Goal: Information Seeking & Learning: Find specific fact

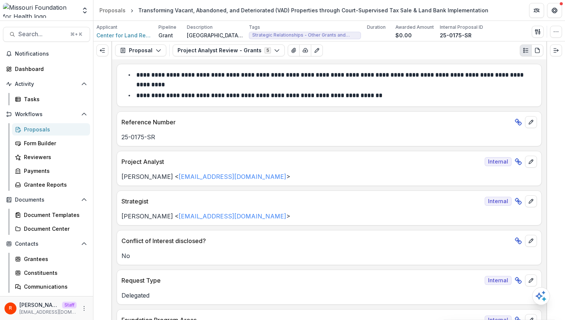
click at [286, 117] on div "Reference Number" at bounding box center [329, 120] width 425 height 16
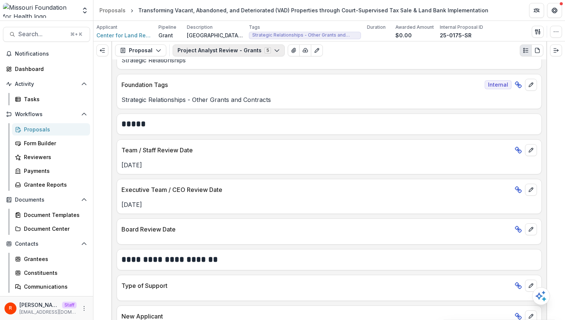
click at [238, 54] on button "Project Analyst Review - Grants 5" at bounding box center [229, 50] width 112 height 12
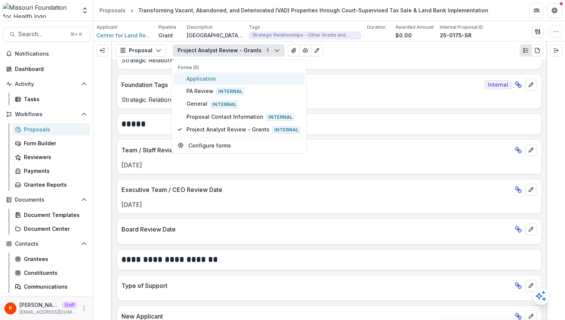
click at [232, 78] on span "Application" at bounding box center [244, 79] width 114 height 8
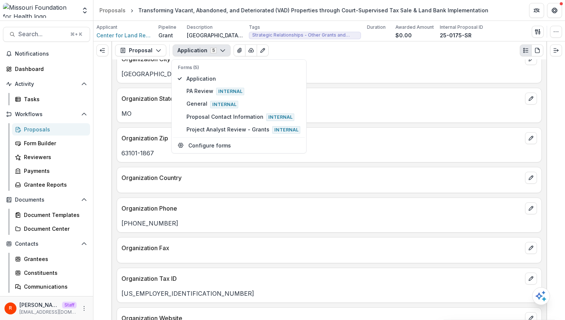
click at [317, 163] on div "Organization Zip 63101-1867" at bounding box center [330, 145] width 426 height 35
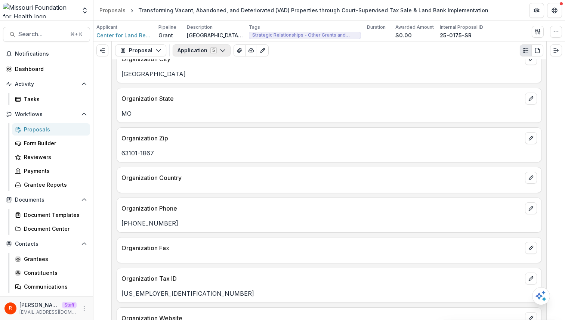
click at [214, 49] on button "Application 5" at bounding box center [202, 50] width 58 height 12
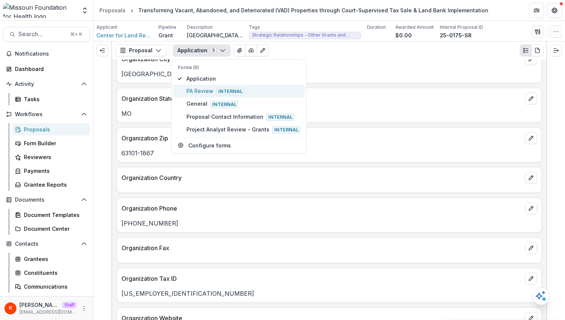
click at [214, 86] on button "PA Review Internal" at bounding box center [239, 91] width 132 height 13
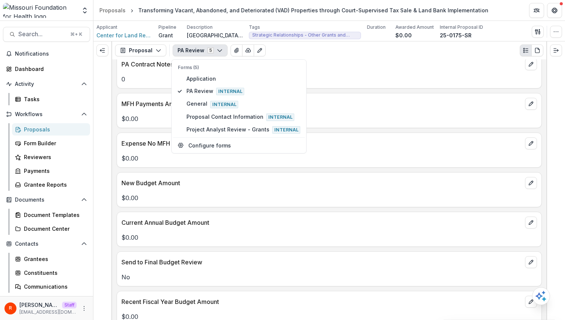
click at [343, 105] on p "MFH Payments Amount" at bounding box center [322, 103] width 401 height 9
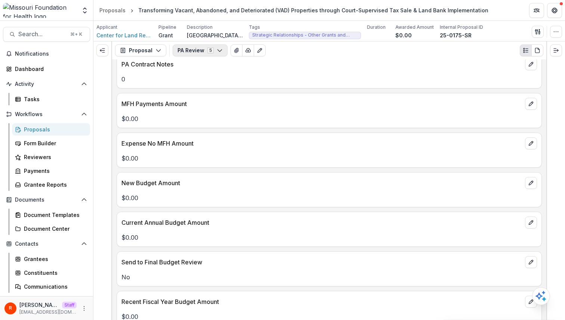
click at [211, 56] on button "PA Review 5" at bounding box center [200, 50] width 55 height 12
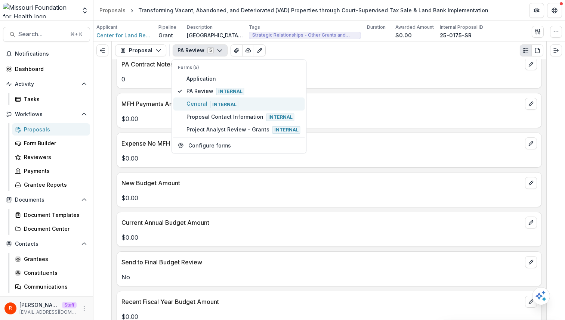
click at [214, 106] on span "Internal" at bounding box center [225, 104] width 28 height 7
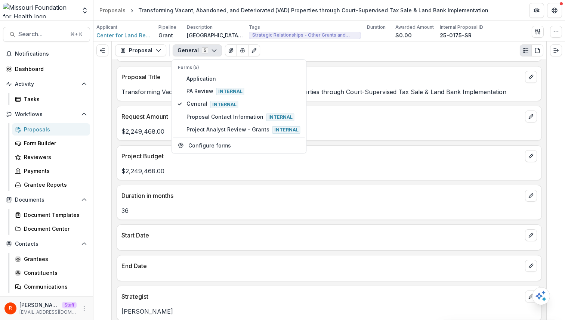
click at [381, 102] on div "Reference Number 25-0175-SR Request Type Grants - Delegated Application Type In…" at bounding box center [329, 189] width 434 height 261
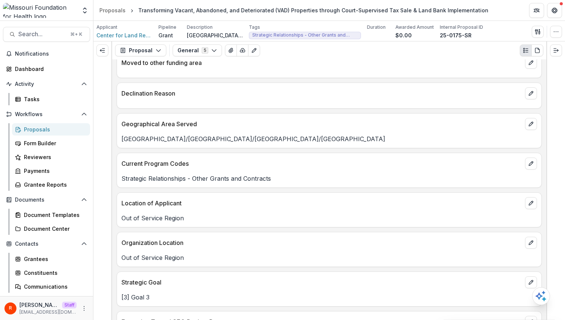
scroll to position [1640, 0]
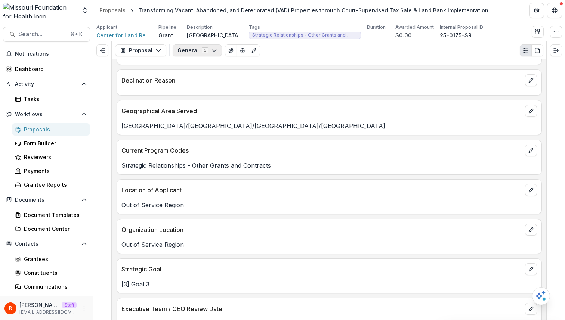
click at [197, 51] on button "General 5" at bounding box center [197, 50] width 49 height 12
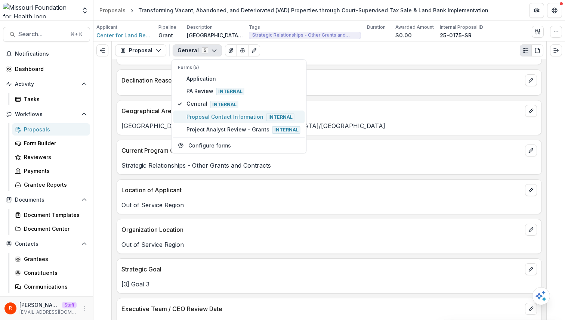
click at [212, 117] on span "Proposal Contact Information Internal" at bounding box center [244, 117] width 114 height 8
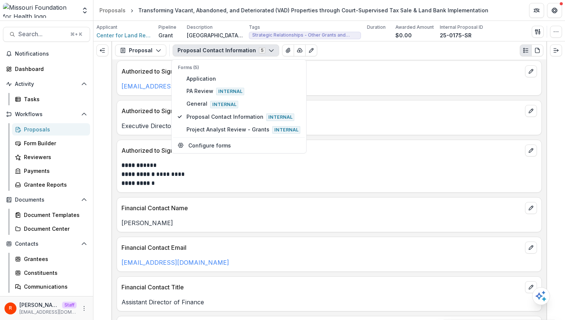
click at [357, 190] on div "**********" at bounding box center [330, 166] width 426 height 53
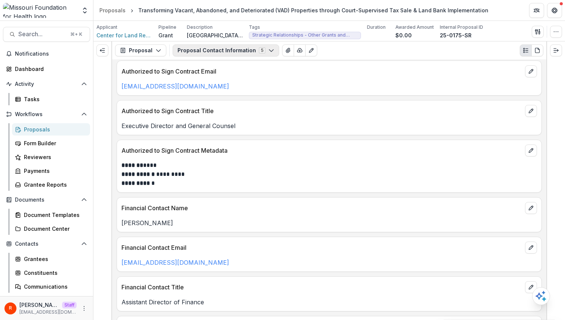
click at [236, 49] on button "Proposal Contact Information 5" at bounding box center [226, 50] width 107 height 12
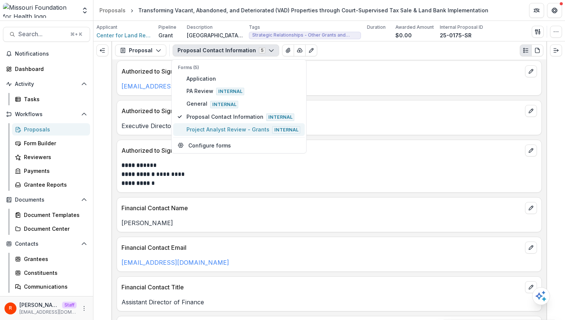
click at [245, 132] on span "Project Analyst Review - Grants Internal" at bounding box center [244, 130] width 114 height 8
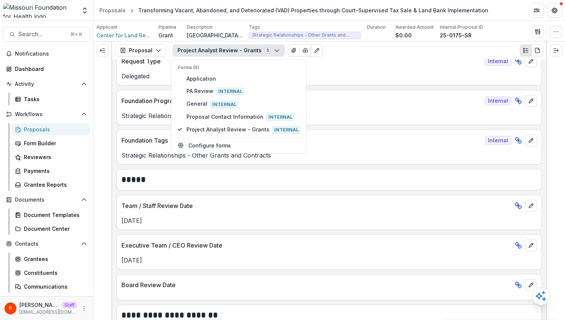
scroll to position [253, 0]
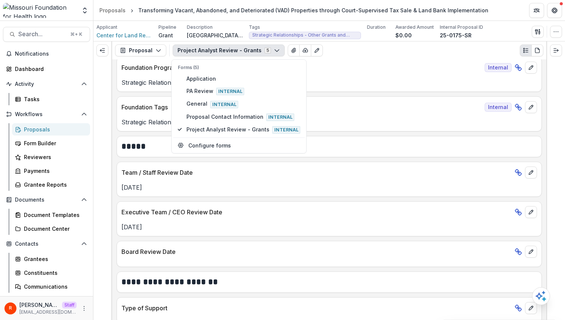
click at [378, 122] on p "Strategic Relationships - Other Grants and Contracts" at bounding box center [330, 122] width 416 height 9
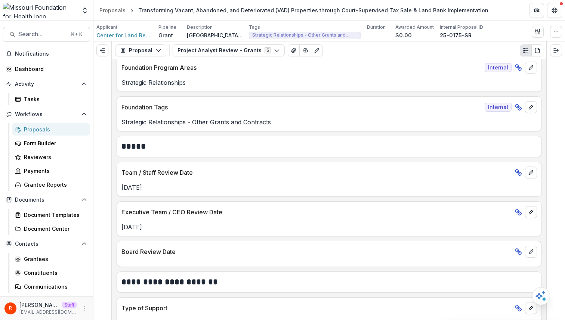
scroll to position [55, 0]
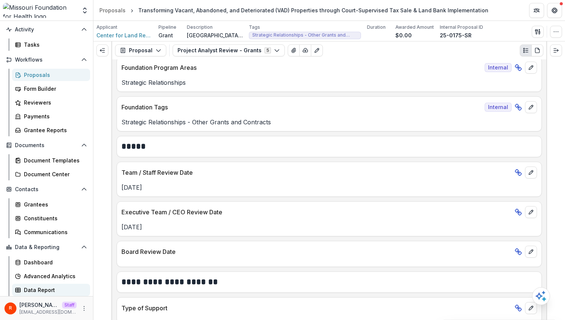
click at [40, 289] on div "Data Report" at bounding box center [54, 290] width 60 height 8
click at [261, 215] on p "Executive Team / CEO Review Date" at bounding box center [317, 212] width 390 height 9
click at [307, 182] on div "Jul 25, 2025" at bounding box center [329, 185] width 425 height 13
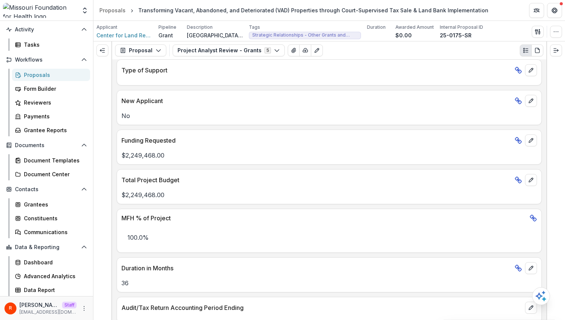
scroll to position [604, 0]
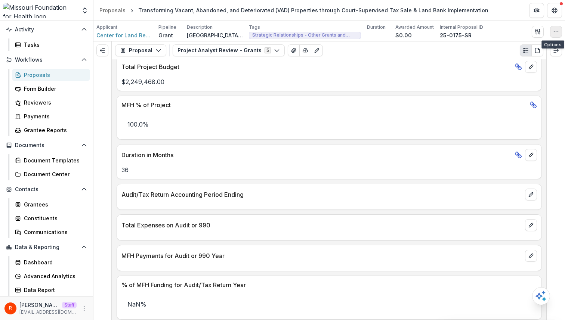
click at [560, 31] on button "button" at bounding box center [556, 32] width 12 height 12
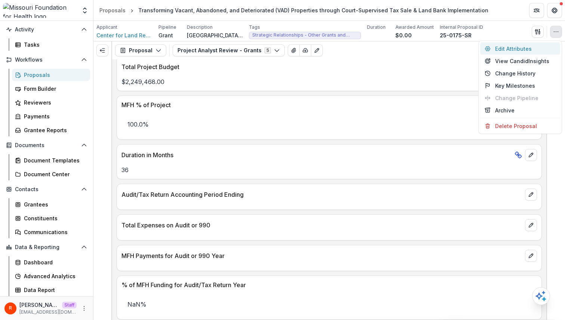
click at [522, 49] on button "Edit Attributes" at bounding box center [520, 49] width 80 height 12
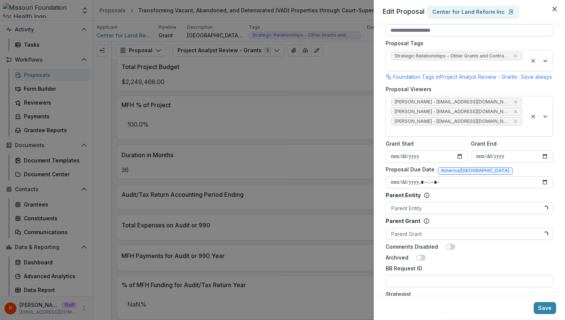
scroll to position [507, 0]
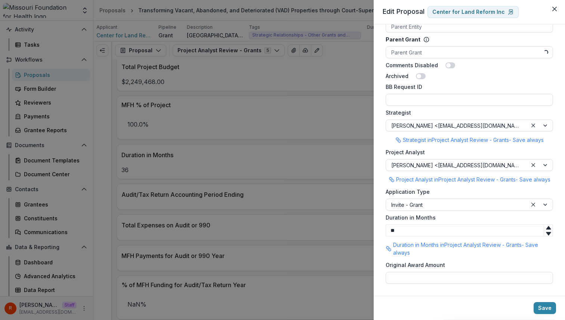
click at [335, 187] on div "**********" at bounding box center [282, 160] width 565 height 320
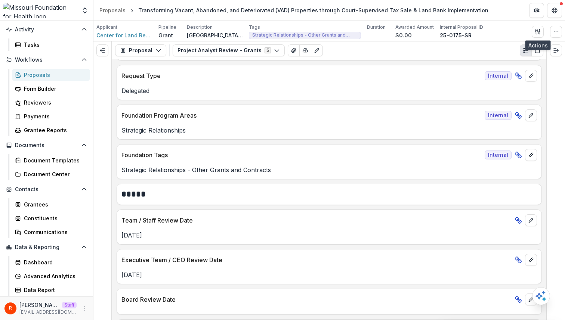
scroll to position [411, 0]
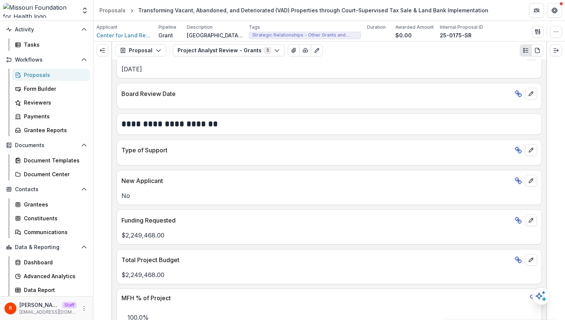
click at [292, 155] on p "Type of Support" at bounding box center [317, 150] width 390 height 9
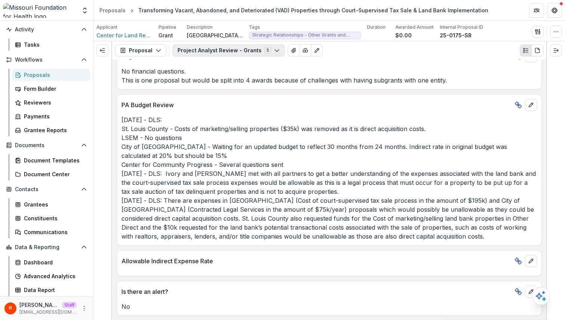
click at [234, 46] on button "Project Analyst Review - Grants 5" at bounding box center [229, 50] width 112 height 12
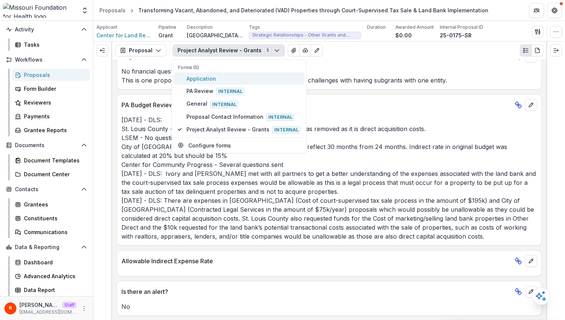
click at [233, 80] on span "Application" at bounding box center [244, 79] width 114 height 8
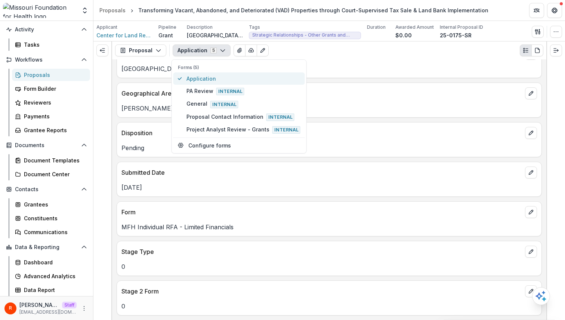
scroll to position [1189, 0]
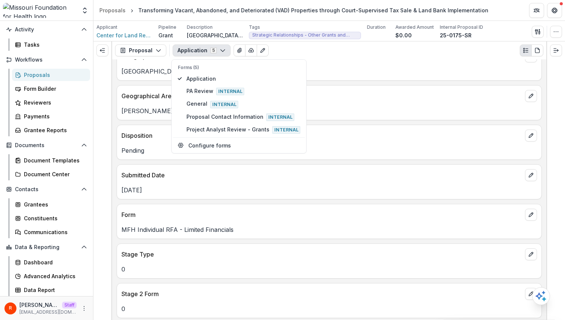
click at [376, 125] on div "Disposition" at bounding box center [329, 133] width 425 height 16
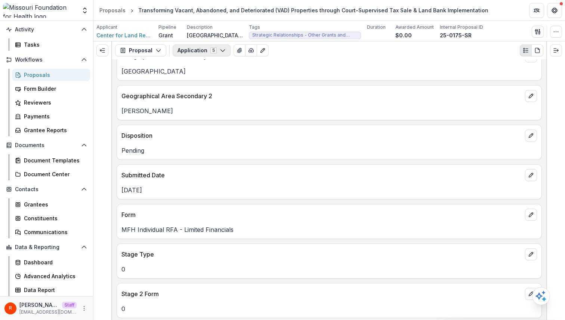
click at [206, 54] on button "Application 5" at bounding box center [202, 50] width 58 height 12
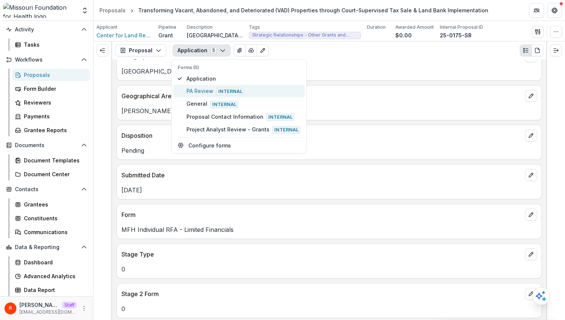
click at [207, 88] on span "PA Review Internal" at bounding box center [244, 91] width 114 height 8
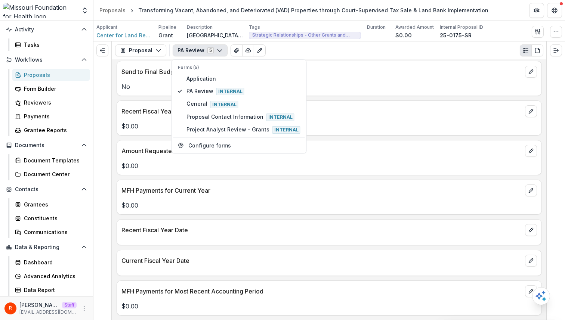
click at [385, 98] on div "New Applicant Review No Audit Tax Return Year Date Total Exp Audit 990 Amount $…" at bounding box center [329, 189] width 434 height 261
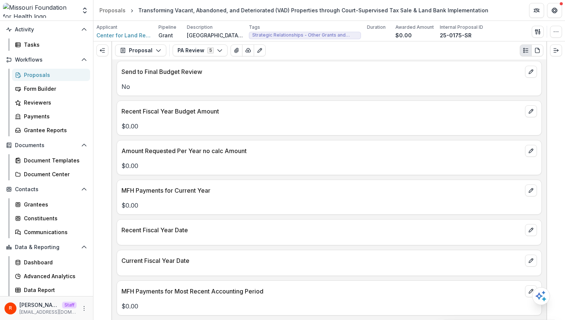
scroll to position [89, 0]
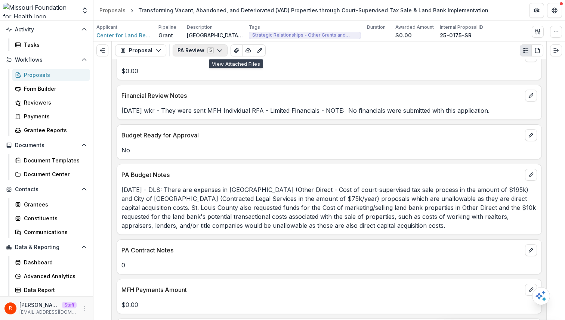
click at [218, 50] on polyline "button" at bounding box center [220, 51] width 4 height 2
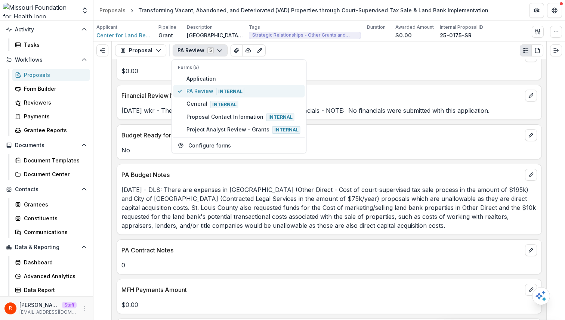
click at [214, 97] on button "PA Review Internal" at bounding box center [239, 91] width 132 height 13
click at [214, 102] on span "Internal" at bounding box center [225, 104] width 28 height 7
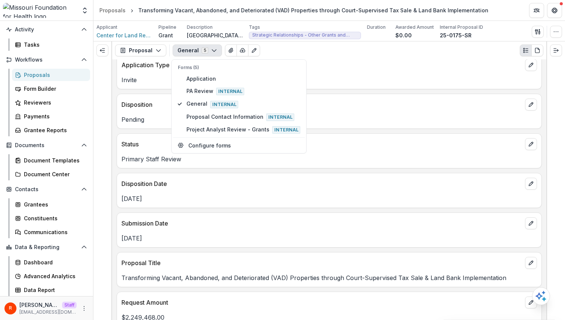
click at [384, 119] on p "Pending" at bounding box center [330, 119] width 416 height 9
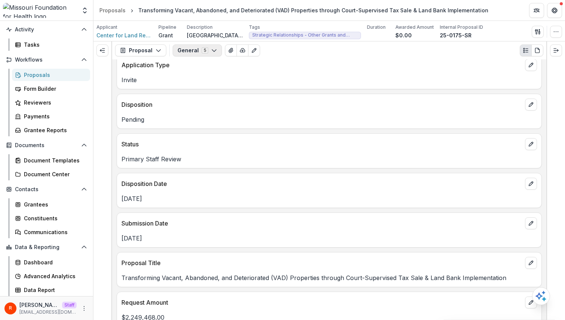
click at [208, 52] on button "General 5" at bounding box center [197, 50] width 49 height 12
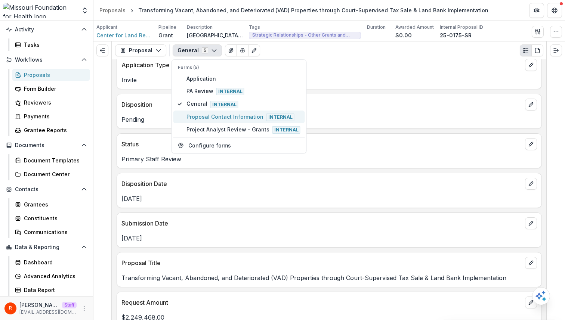
click at [205, 117] on span "Proposal Contact Information Internal" at bounding box center [244, 117] width 114 height 8
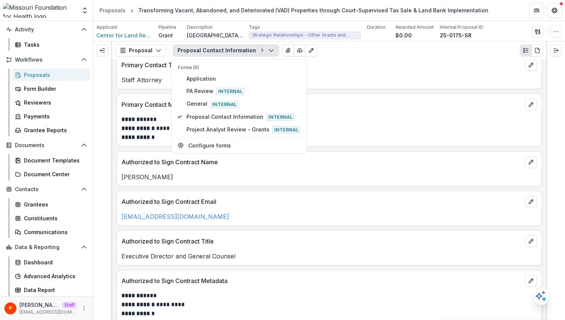
click at [380, 113] on div "**********" at bounding box center [329, 126] width 425 height 31
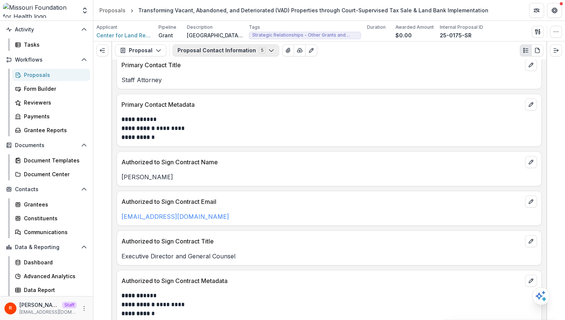
click at [214, 46] on button "Proposal Contact Information 5" at bounding box center [226, 50] width 107 height 12
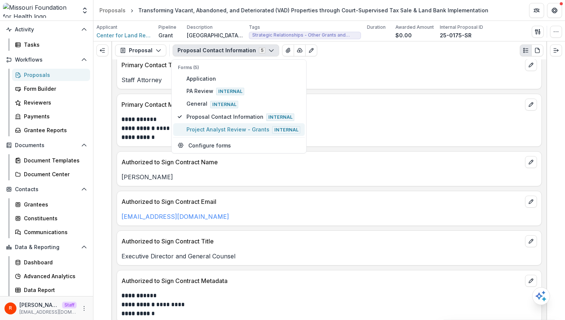
click at [223, 127] on span "Project Analyst Review - Grants Internal" at bounding box center [244, 130] width 114 height 8
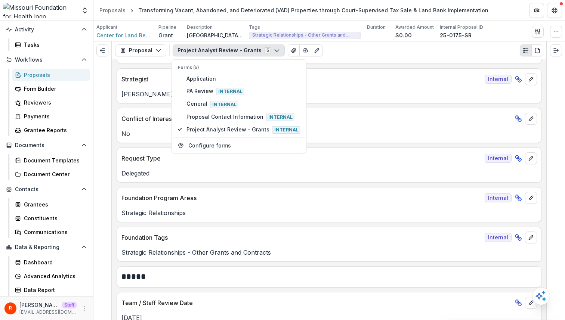
click at [377, 120] on p "Conflict of Interest disclosed?" at bounding box center [317, 118] width 390 height 9
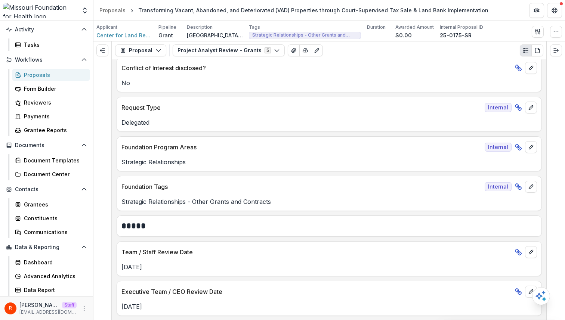
scroll to position [0, 0]
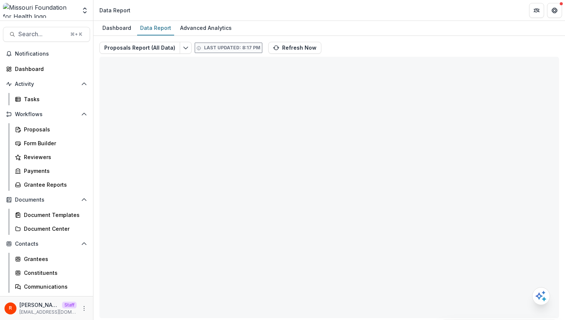
click at [387, 47] on div "Proposals Report (All Data) Last updated: 8:17 PM Refresh Now Total rows: 0 Cho…" at bounding box center [329, 180] width 460 height 277
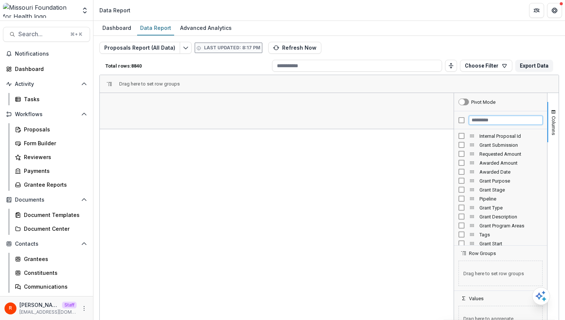
click at [485, 122] on input "Filter Columns Input" at bounding box center [506, 120] width 74 height 9
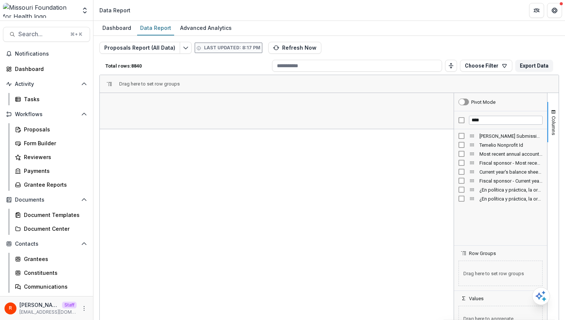
click at [455, 136] on div "Temelio Grant Submission Id" at bounding box center [500, 136] width 93 height 9
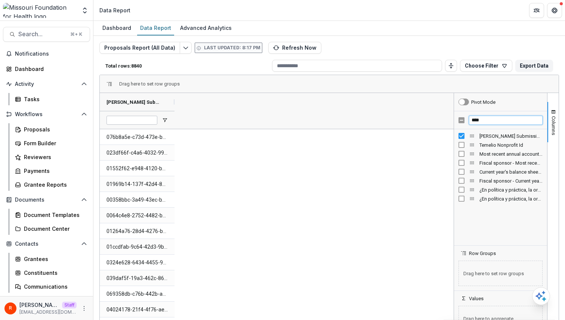
click at [490, 121] on input "****" at bounding box center [506, 120] width 74 height 9
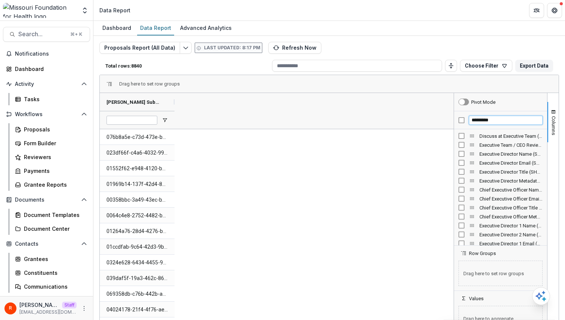
type input "*********"
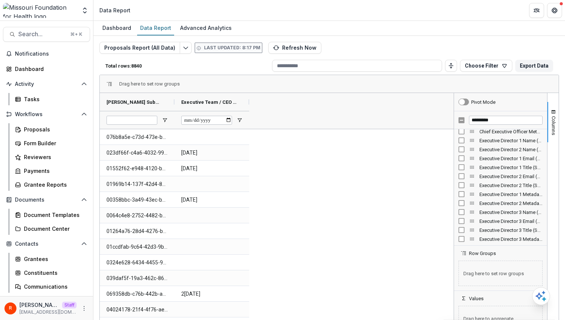
scroll to position [16, 0]
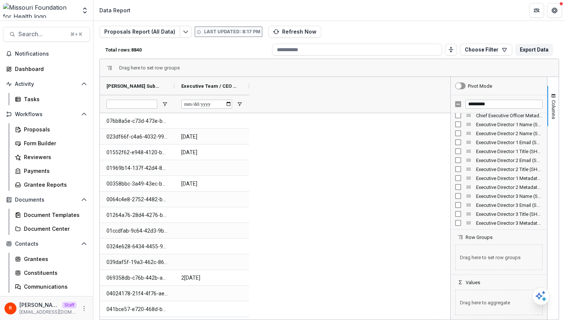
drag, startPoint x: 452, startPoint y: 178, endPoint x: 434, endPoint y: 173, distance: 18.9
click at [450, 173] on div at bounding box center [451, 198] width 2 height 243
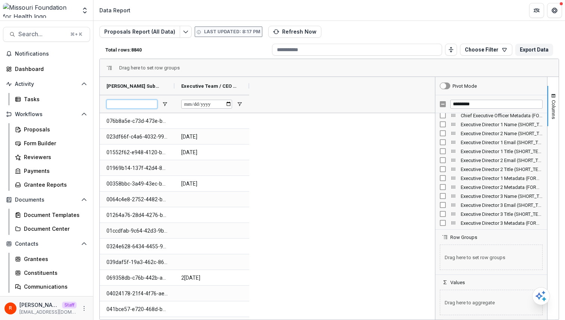
click at [133, 106] on input "Temelio Grant Submission Id Filter Input" at bounding box center [132, 104] width 51 height 9
paste input "**********"
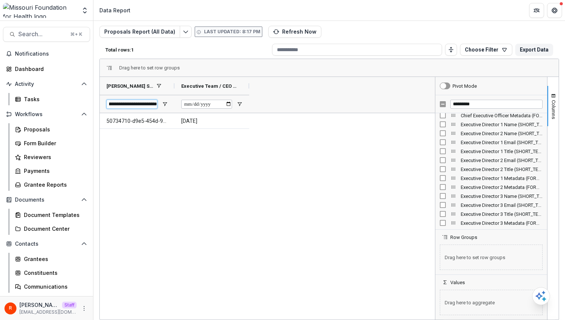
type input "**********"
click at [350, 159] on div "50734710-d9e5-454d-93fc-c2d12baaa30e 2025-08-19" at bounding box center [267, 216] width 335 height 207
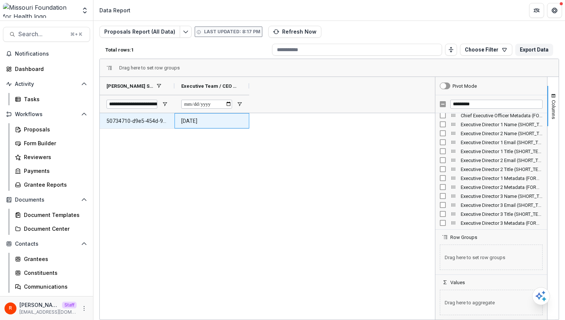
click at [201, 121] on \(DATE\)-553 "2025-08-19" at bounding box center [211, 121] width 61 height 15
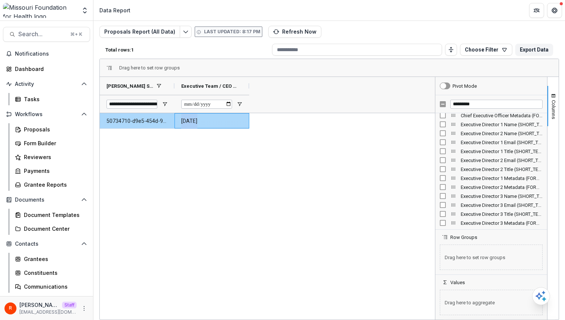
click at [201, 121] on \(DATE\)-553 "2025-08-19" at bounding box center [211, 121] width 61 height 15
copy div "2025-08-19"
click at [150, 120] on Id-552 "50734710-d9e5-454d-93fc-c2d12baaa30e" at bounding box center [137, 121] width 61 height 15
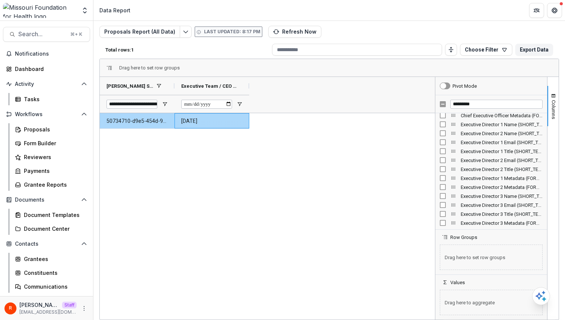
click at [195, 123] on \(DATE\)-553 "2025-08-19" at bounding box center [211, 121] width 61 height 15
click at [204, 122] on \(DATE\)-553 "2025-08-19" at bounding box center [211, 121] width 61 height 15
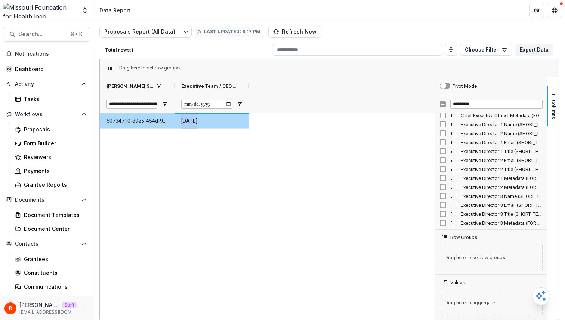
click at [204, 122] on \(DATE\)-553 "2025-08-19" at bounding box center [211, 121] width 61 height 15
drag, startPoint x: 249, startPoint y: 90, endPoint x: 319, endPoint y: 90, distance: 69.5
click at [251, 90] on div at bounding box center [249, 86] width 3 height 18
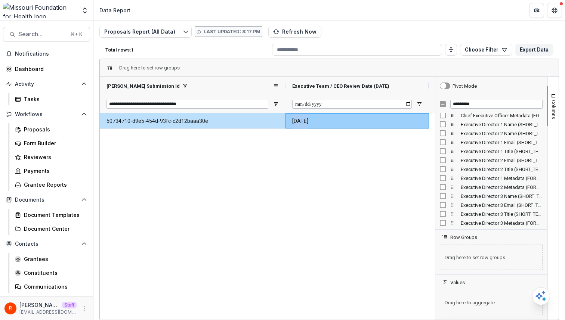
drag, startPoint x: 175, startPoint y: 86, endPoint x: 286, endPoint y: 90, distance: 111.1
click at [286, 90] on div at bounding box center [285, 86] width 3 height 18
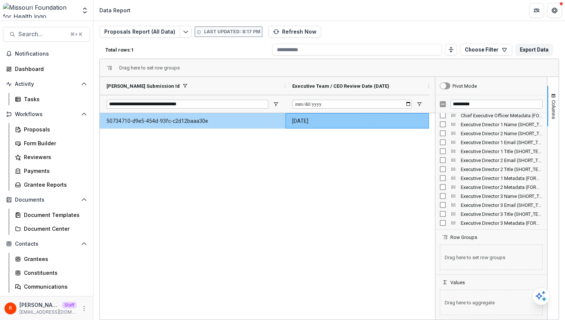
click at [202, 122] on Id-552 "50734710-d9e5-454d-93fc-c2d12baaa30e" at bounding box center [193, 121] width 172 height 15
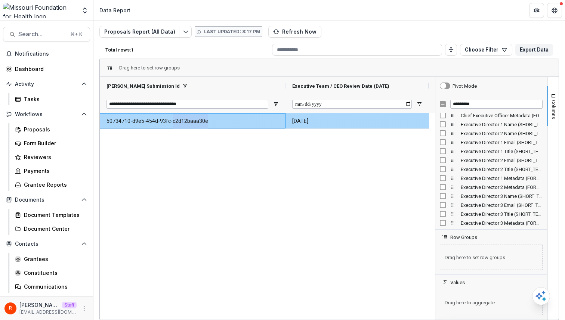
click at [202, 122] on Id-552 "50734710-d9e5-454d-93fc-c2d12baaa30e" at bounding box center [193, 121] width 172 height 15
copy Id-552 "50734710-d9e5-454d-93fc-c2d12baaa30e"
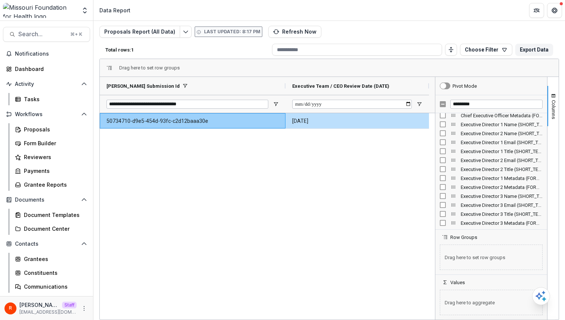
click at [261, 142] on div "50734710-d9e5-454d-93fc-c2d12baaa30e 2025-08-19" at bounding box center [267, 216] width 335 height 207
click at [218, 106] on input "**********" at bounding box center [188, 104] width 162 height 9
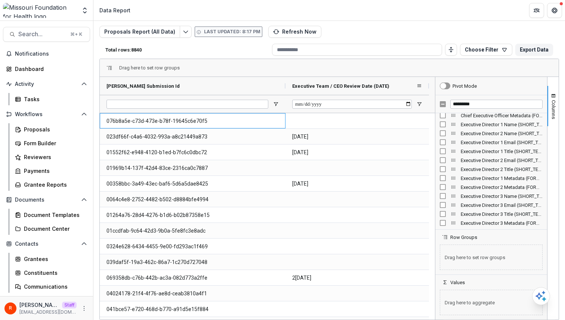
click at [343, 82] on div "Executive Team / CEO Review Date (DATE)" at bounding box center [354, 86] width 124 height 14
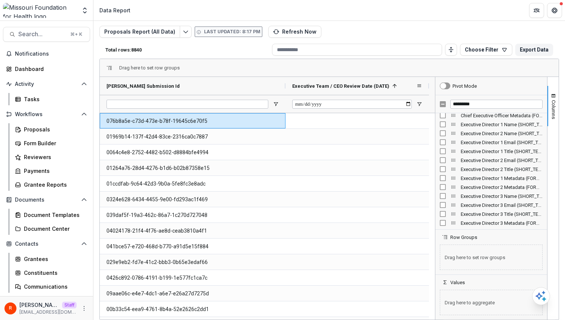
click at [343, 82] on div "Executive Team / CEO Review Date (DATE) 1" at bounding box center [354, 86] width 124 height 14
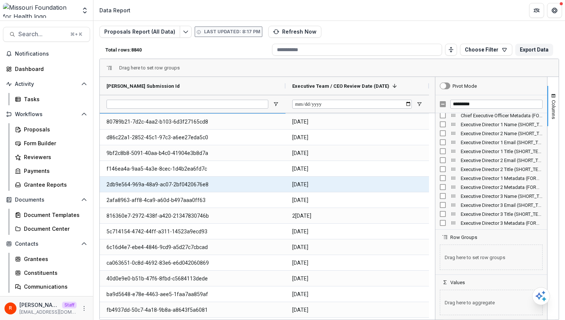
scroll to position [15, 0]
click at [188, 188] on Id-626 "2db9e564-969a-48a9-ac07-2bf0420676e8" at bounding box center [193, 184] width 172 height 15
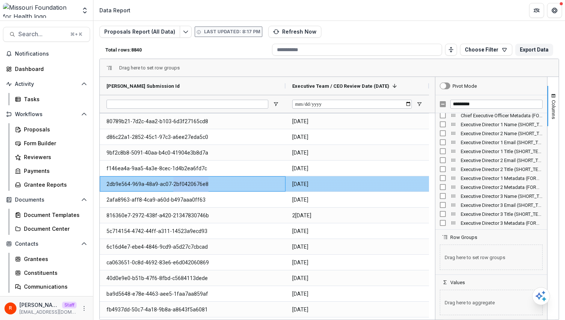
click at [188, 188] on Id-626 "2db9e564-969a-48a9-ac07-2bf0420676e8" at bounding box center [193, 184] width 172 height 15
copy Id-626 "2db9e564-969a-48a9-ac07-2bf0420676e8"
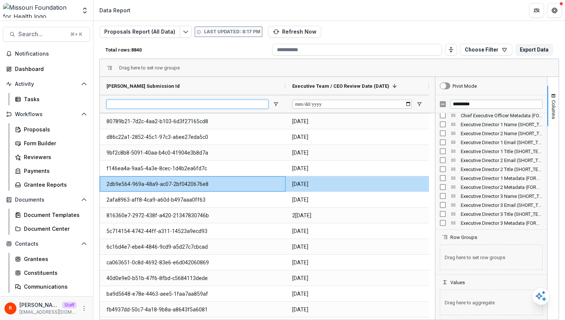
click at [159, 101] on input "Temelio Grant Submission Id Filter Input" at bounding box center [188, 104] width 162 height 9
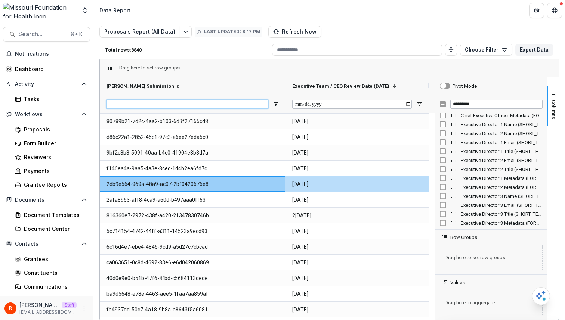
paste input "**********"
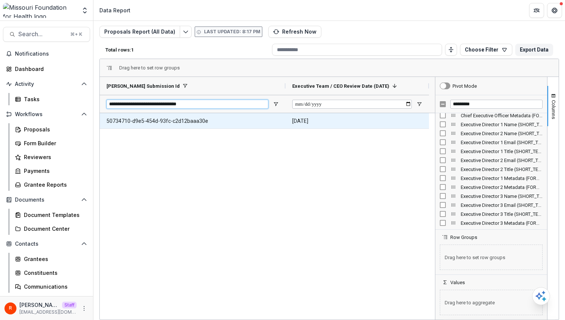
type input "**********"
click at [188, 123] on Id-666 "50734710-d9e5-454d-93fc-c2d12baaa30e" at bounding box center [193, 121] width 172 height 15
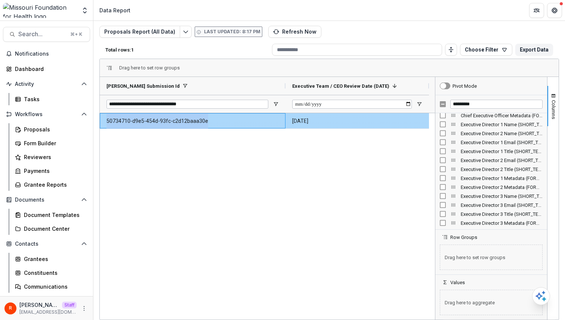
click at [188, 123] on Id-666 "50734710-d9e5-454d-93fc-c2d12baaa30e" at bounding box center [193, 121] width 172 height 15
copy Id-666 "50734710-d9e5-454d-93fc-c2d12baaa30e"
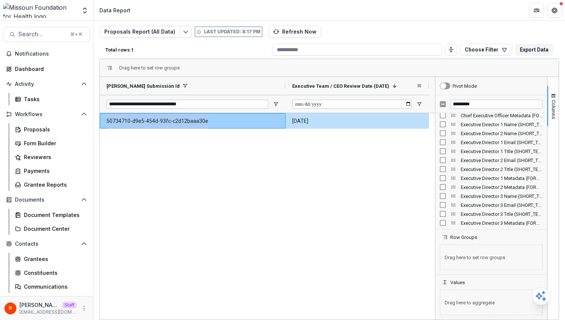
click at [289, 85] on div "Executive Team / CEO Review Date (DATE) 1" at bounding box center [358, 86] width 144 height 18
drag, startPoint x: 289, startPoint y: 85, endPoint x: 311, endPoint y: 85, distance: 22.1
click at [293, 160] on div "50734710-d9e5-454d-93fc-c2d12baaa30e 2025-08-19" at bounding box center [267, 216] width 335 height 207
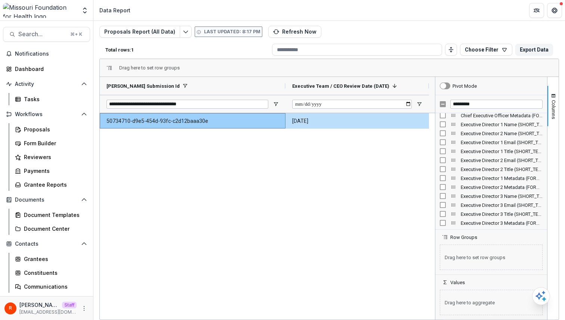
click at [293, 160] on div "50734710-d9e5-454d-93fc-c2d12baaa30e 2025-08-19" at bounding box center [267, 216] width 335 height 207
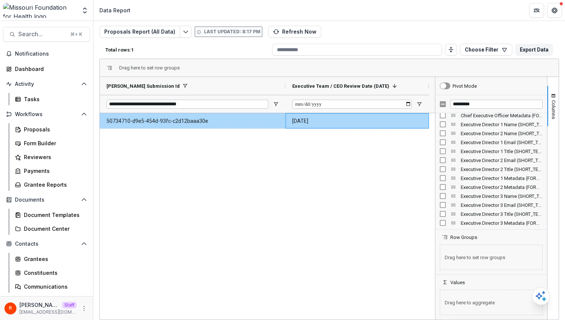
click at [293, 123] on \(DATE\)-667 "2025-08-19" at bounding box center [357, 121] width 130 height 15
click at [257, 125] on Id-666 "50734710-d9e5-454d-93fc-c2d12baaa30e" at bounding box center [193, 121] width 172 height 15
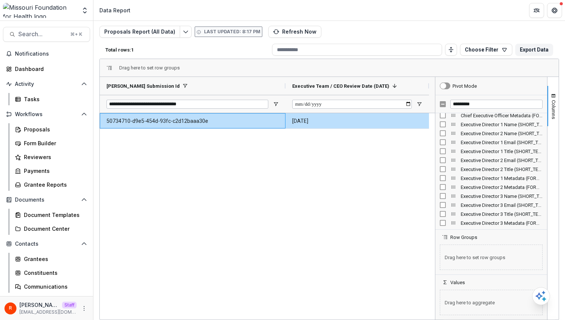
click at [261, 169] on div "50734710-d9e5-454d-93fc-c2d12baaa30e 2025-08-19" at bounding box center [267, 216] width 335 height 207
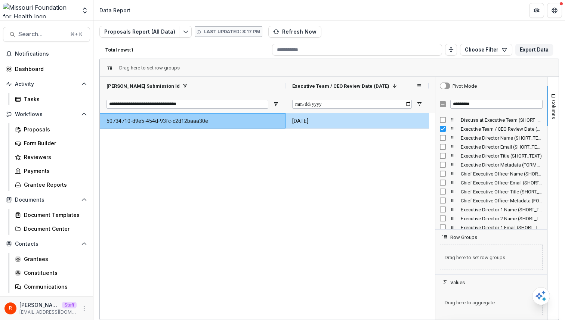
click at [289, 86] on div "Executive Team / CEO Review Date (DATE) 1" at bounding box center [358, 86] width 144 height 18
click at [464, 100] on input "*********" at bounding box center [497, 104] width 92 height 9
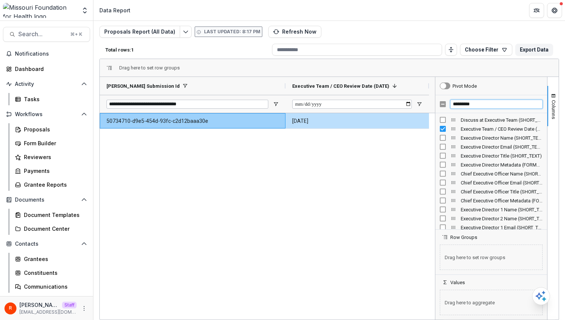
click at [464, 100] on input "*********" at bounding box center [497, 104] width 92 height 9
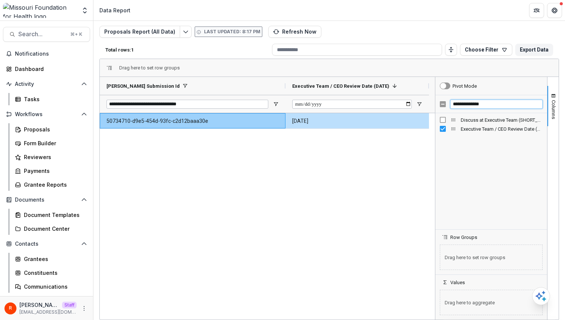
click at [462, 106] on input "**********" at bounding box center [497, 104] width 92 height 9
type input "******"
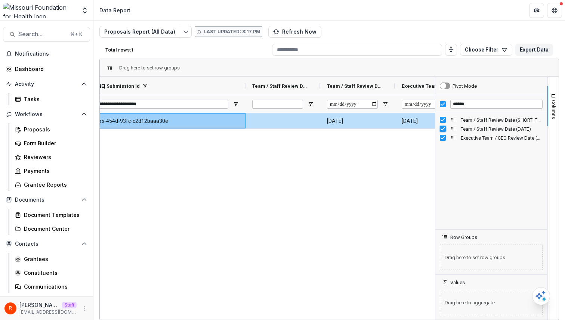
scroll to position [0, 45]
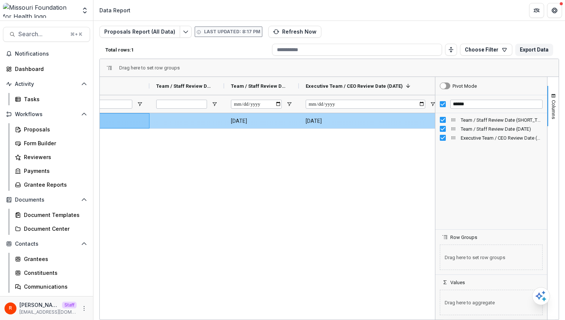
click at [246, 128] on \(DATE\)-670 "2025-07-25" at bounding box center [261, 121] width 61 height 15
click at [316, 122] on \(DATE\)-667 "2025-08-19" at bounding box center [371, 121] width 130 height 15
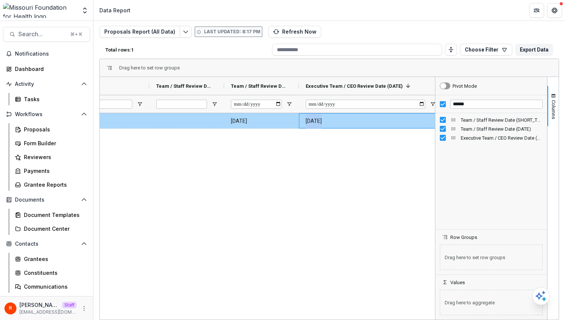
click at [316, 122] on \(DATE\)-667 "2025-08-19" at bounding box center [371, 121] width 130 height 15
click at [256, 120] on \(DATE\)-670 "2025-07-25" at bounding box center [261, 121] width 61 height 15
click at [303, 125] on div "2025-08-19" at bounding box center [371, 120] width 144 height 15
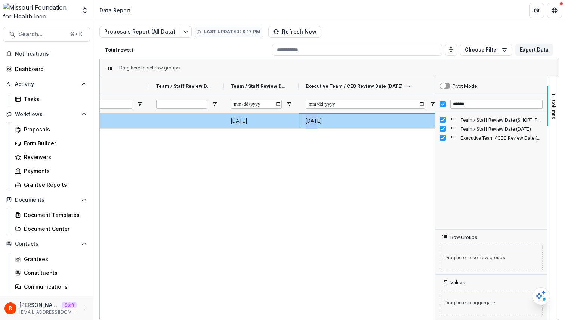
click at [303, 125] on div "2025-08-19" at bounding box center [371, 120] width 144 height 15
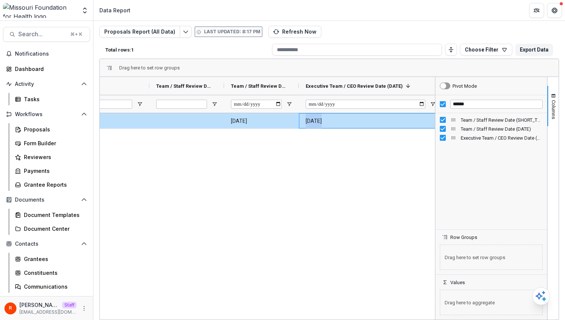
scroll to position [0, 0]
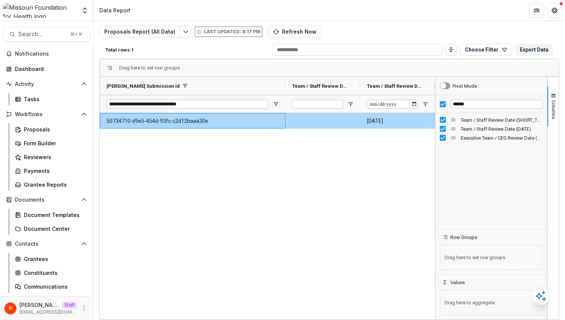
click at [172, 118] on Id-666 "50734710-d9e5-454d-93fc-c2d12baaa30e" at bounding box center [193, 121] width 172 height 15
copy Id-666 "50734710-d9e5-454d-93fc-c2d12baaa30e"
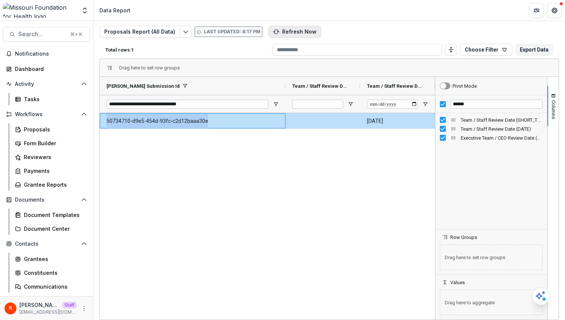
click at [285, 30] on button "Refresh Now" at bounding box center [294, 32] width 53 height 12
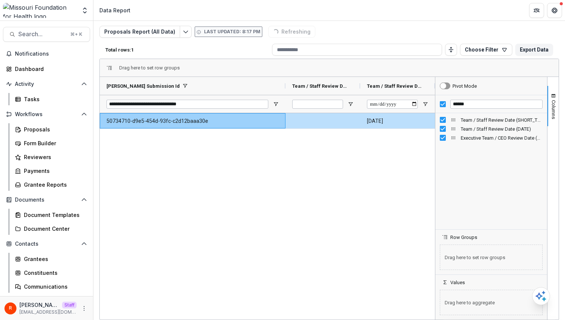
click at [372, 39] on div "Proposals Report (All Data) Last updated: 8:17 PM Loading... Refreshing Total r…" at bounding box center [329, 164] width 460 height 277
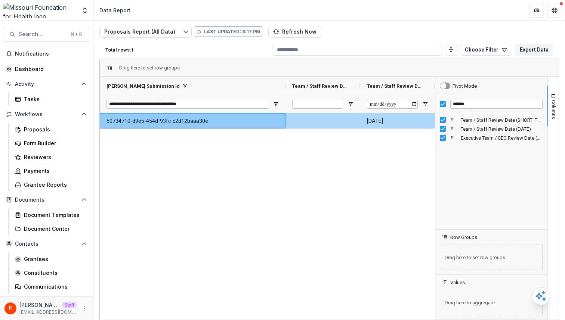
scroll to position [0, 146]
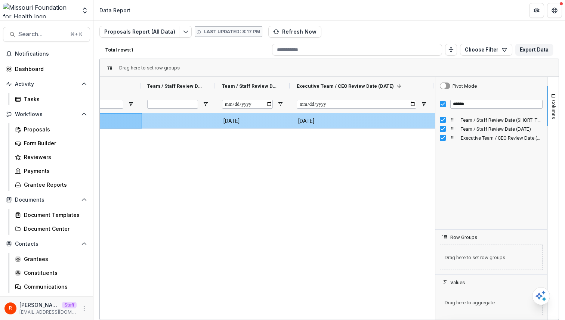
click at [311, 126] on \(DATE\)-667 "2025-08-19" at bounding box center [363, 121] width 130 height 15
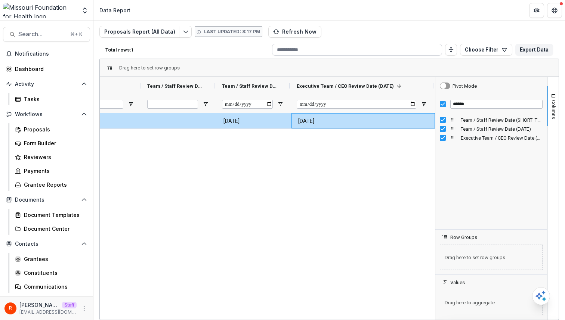
click at [342, 53] on input at bounding box center [357, 50] width 170 height 12
click at [349, 34] on div "Proposals Report (All Data) Last updated: 8:17 PM Refresh Now Total rows: 1 Cho…" at bounding box center [329, 164] width 460 height 277
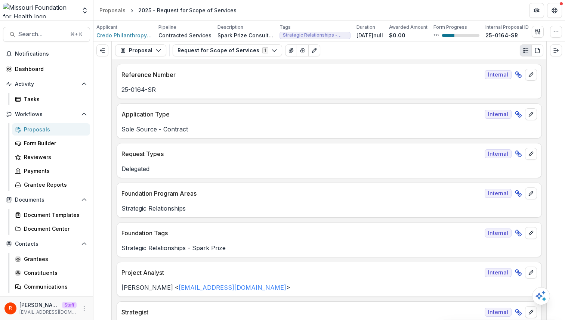
click at [285, 96] on div "Reference Number Internal 25-0164-SR" at bounding box center [330, 81] width 426 height 35
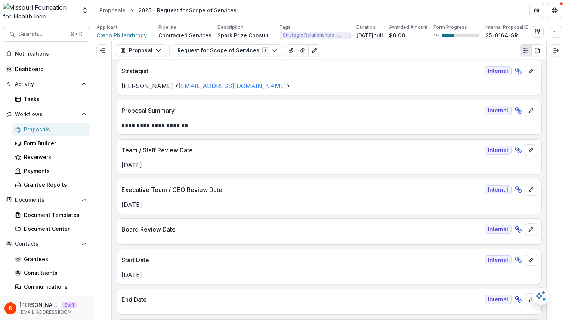
click at [202, 189] on p "Executive Team / CEO Review Date" at bounding box center [302, 189] width 360 height 9
copy p "Executive Team / CEO Review Date"
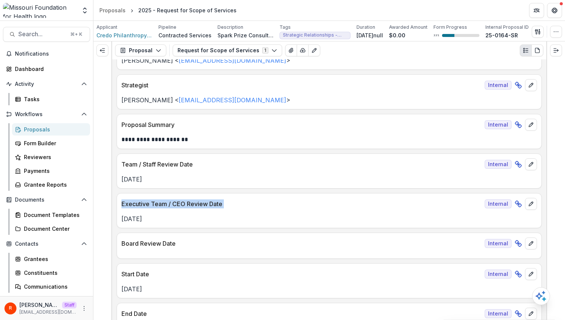
scroll to position [224, 0]
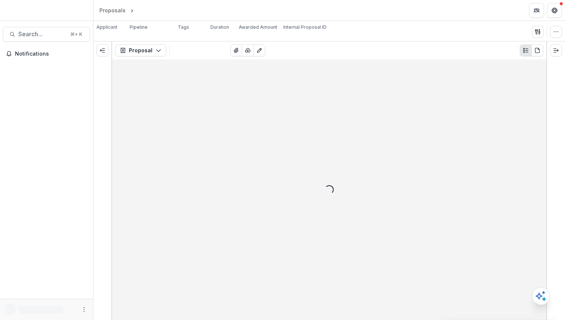
click at [304, 133] on div "Loading..." at bounding box center [329, 189] width 434 height 261
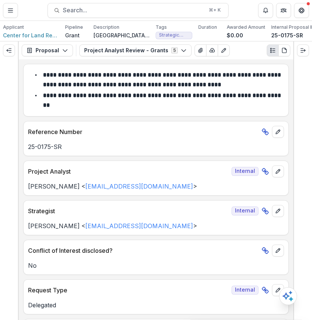
click at [135, 144] on div "Reference Number 25-0175-SR" at bounding box center [155, 138] width 265 height 35
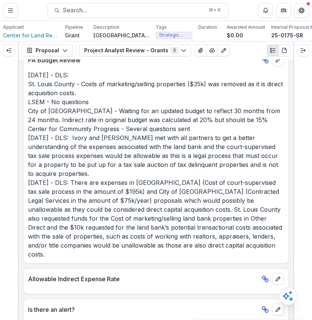
scroll to position [275, 0]
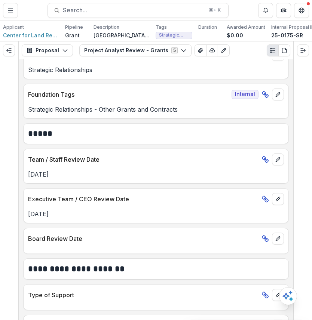
click at [105, 195] on p "Executive Team / CEO Review Date" at bounding box center [143, 199] width 230 height 9
copy div "Executive Team / CEO Review Date"
click at [159, 178] on div "**********" at bounding box center [156, 189] width 274 height 261
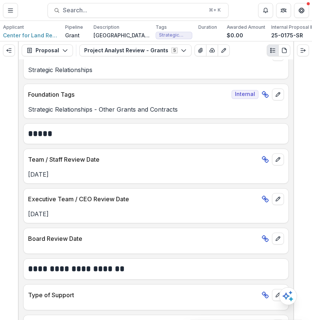
click at [155, 189] on div "Executive Team / CEO Review Date" at bounding box center [156, 197] width 265 height 16
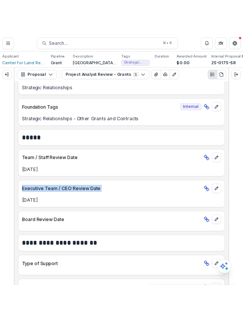
scroll to position [286, 0]
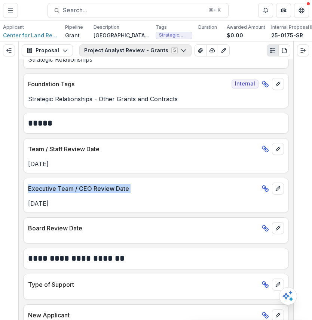
click at [126, 50] on button "Project Analyst Review - Grants 5" at bounding box center [135, 50] width 112 height 12
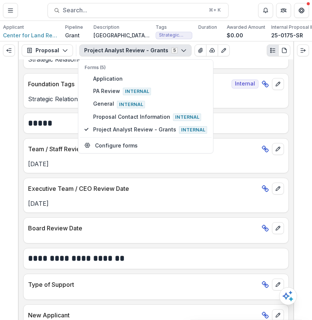
click at [108, 184] on p "Executive Team / CEO Review Date" at bounding box center [143, 188] width 230 height 9
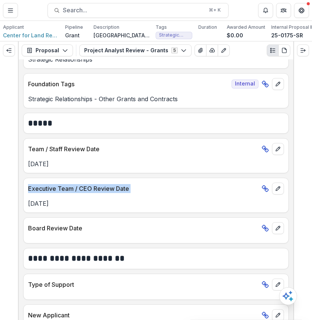
click at [108, 184] on p "Executive Team / CEO Review Date" at bounding box center [143, 188] width 230 height 9
copy div "Executive Team / CEO Review Date"
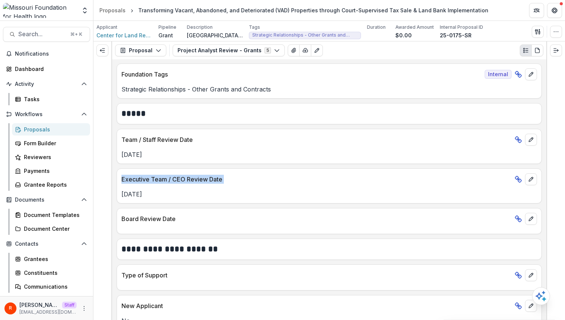
click at [237, 177] on p "Executive Team / CEO Review Date" at bounding box center [317, 179] width 390 height 9
click at [230, 48] on button "Project Analyst Review - Grants 5" at bounding box center [229, 50] width 112 height 12
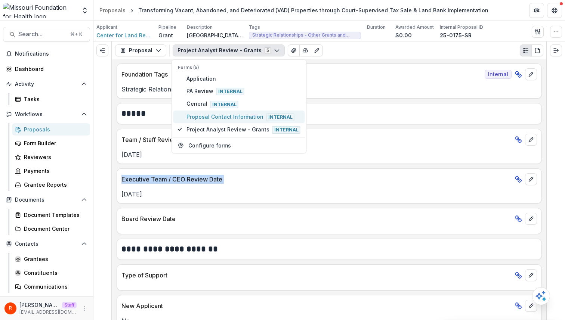
click at [242, 120] on span "Proposal Contact Information Internal" at bounding box center [244, 117] width 114 height 8
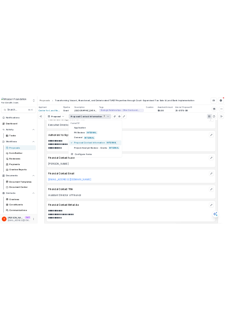
scroll to position [273, 0]
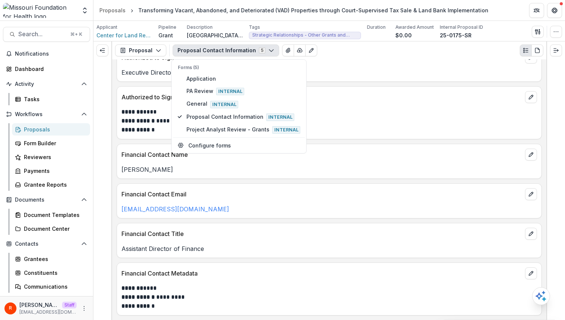
click at [311, 111] on p "******* ****" at bounding box center [329, 112] width 414 height 9
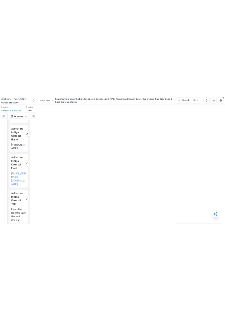
scroll to position [274, 0]
